Goal: Entertainment & Leisure: Consume media (video, audio)

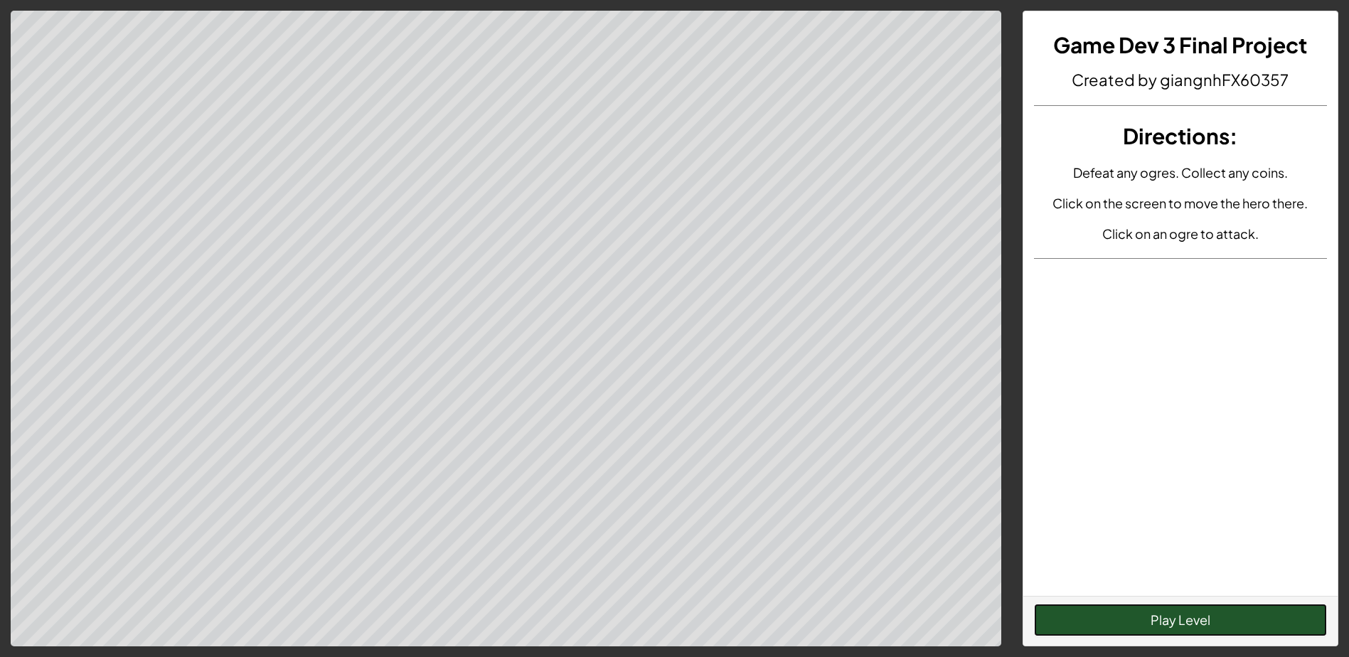
click at [1157, 621] on button "Play Level" at bounding box center [1180, 620] width 293 height 33
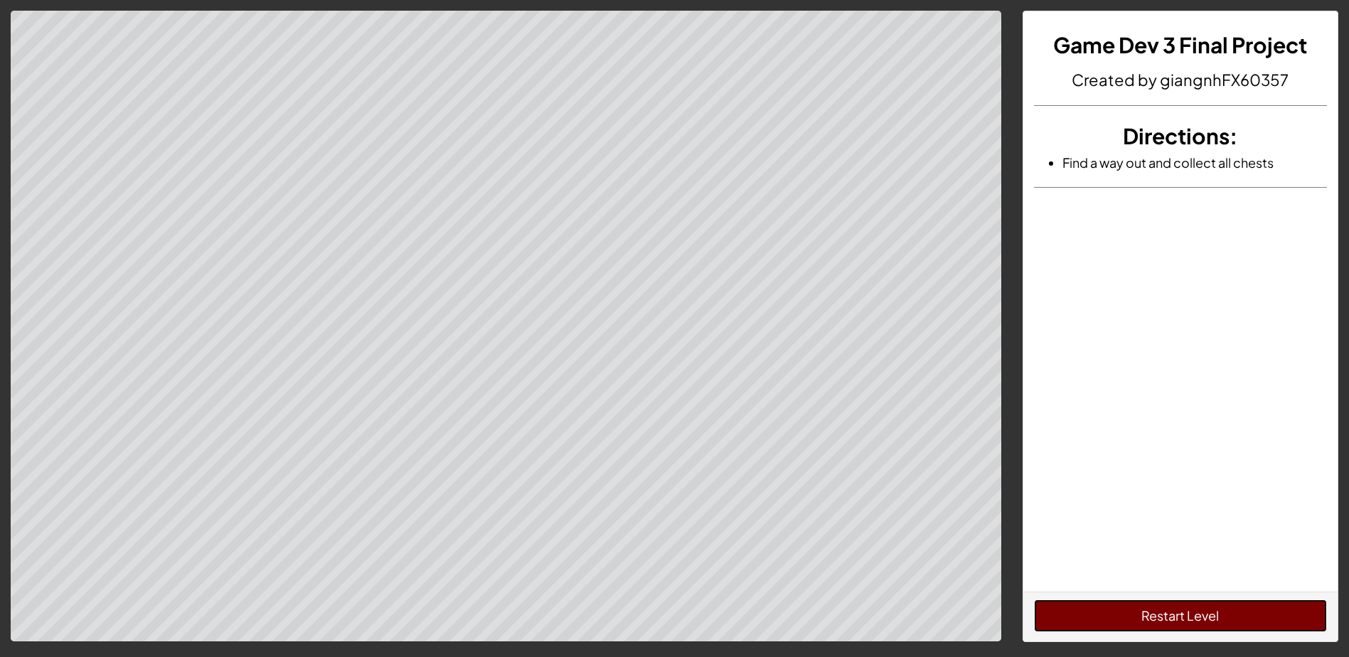
click at [1157, 621] on button "Restart Level" at bounding box center [1180, 616] width 293 height 33
click at [1208, 610] on button "Restart Level" at bounding box center [1180, 616] width 293 height 33
click at [1198, 616] on button "Restart Level" at bounding box center [1180, 616] width 293 height 33
drag, startPoint x: 1244, startPoint y: 599, endPoint x: 1238, endPoint y: 613, distance: 15.3
click at [1243, 606] on button "Restart Level" at bounding box center [1180, 616] width 293 height 33
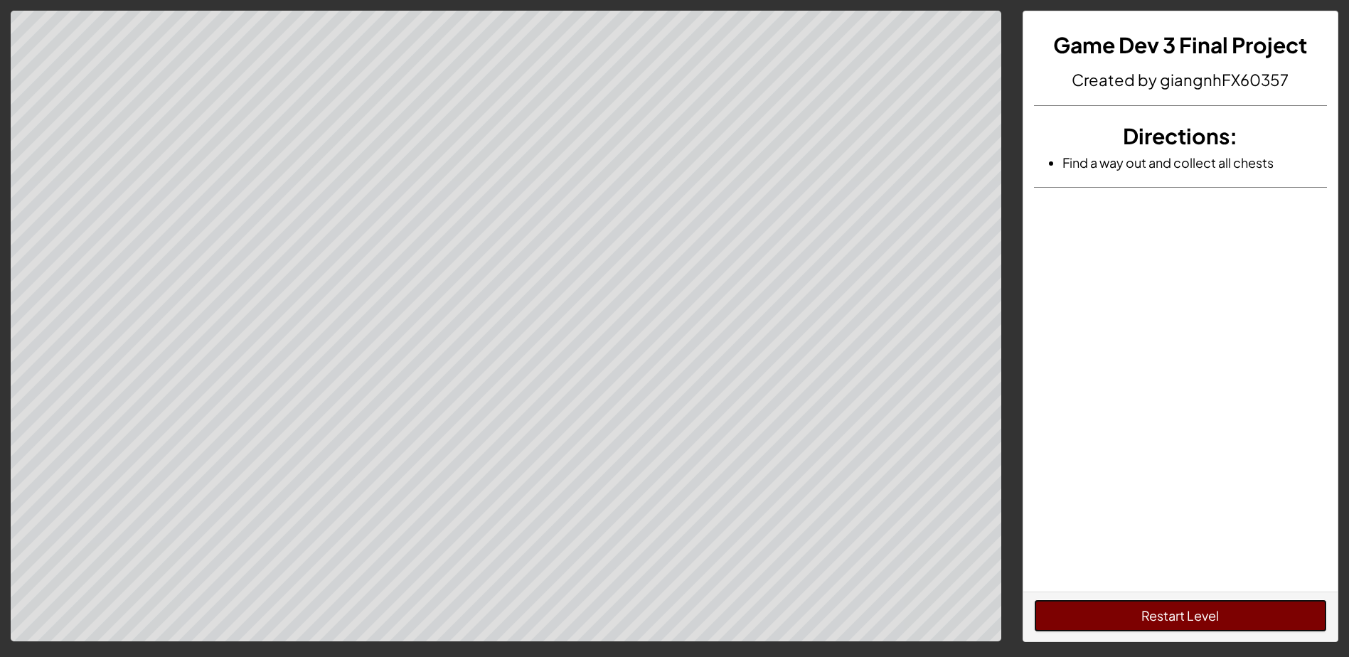
click at [1188, 619] on button "Restart Level" at bounding box center [1180, 616] width 293 height 33
drag, startPoint x: 1225, startPoint y: 615, endPoint x: 1218, endPoint y: 615, distance: 7.8
click at [1225, 615] on button "Restart Level" at bounding box center [1180, 616] width 293 height 33
click at [1167, 607] on button "Restart Level" at bounding box center [1180, 616] width 293 height 33
click at [1147, 615] on button "Restart Level" at bounding box center [1180, 616] width 293 height 33
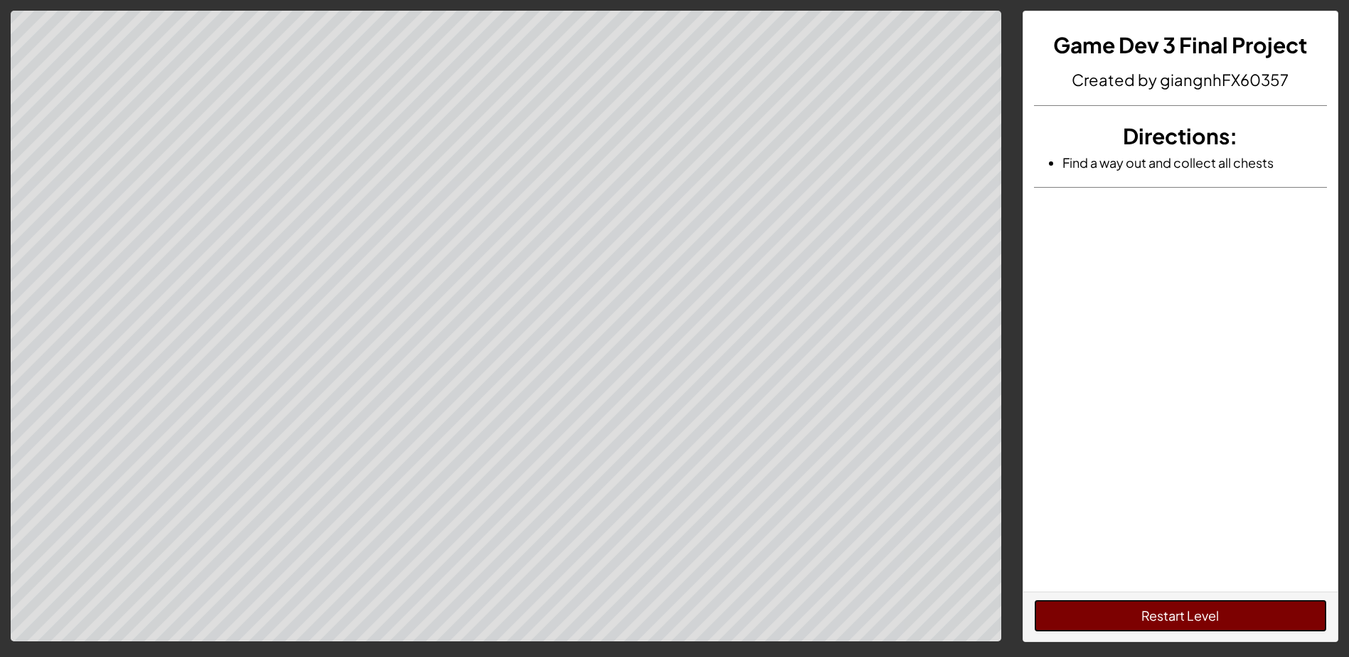
click at [1151, 615] on button "Restart Level" at bounding box center [1180, 616] width 293 height 33
